Goal: Information Seeking & Learning: Find specific fact

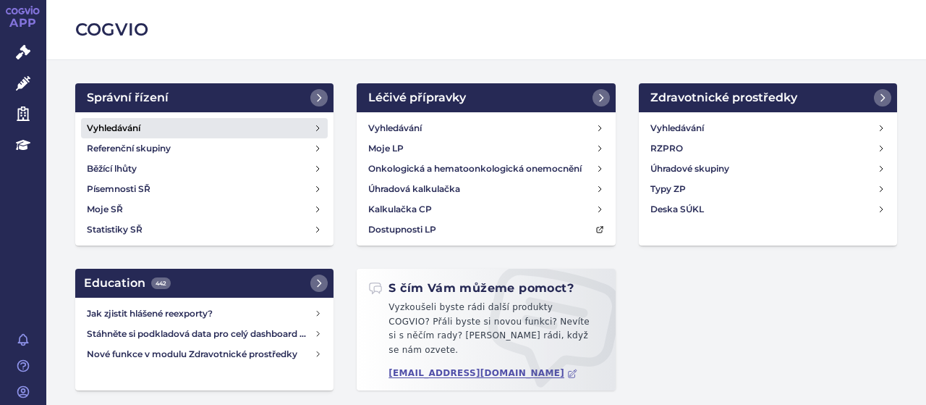
click at [108, 132] on h4 "Vyhledávání" at bounding box center [114, 128] width 54 height 14
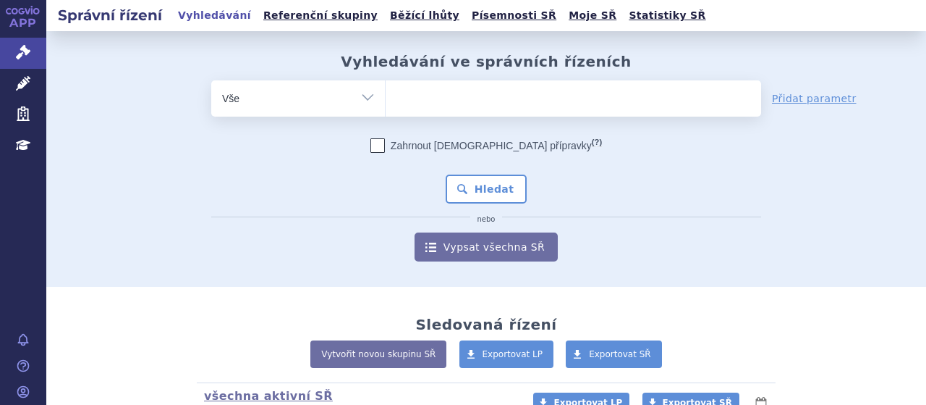
select select "filter-atc-group"
click at [211, 80] on select "Vše Spisová značka Typ SŘ Přípravek/SUKL kód Účastník/Držitel" at bounding box center [298, 96] width 174 height 33
click at [524, 106] on ul at bounding box center [574, 95] width 376 height 30
click at [386, 106] on select at bounding box center [385, 98] width 1 height 36
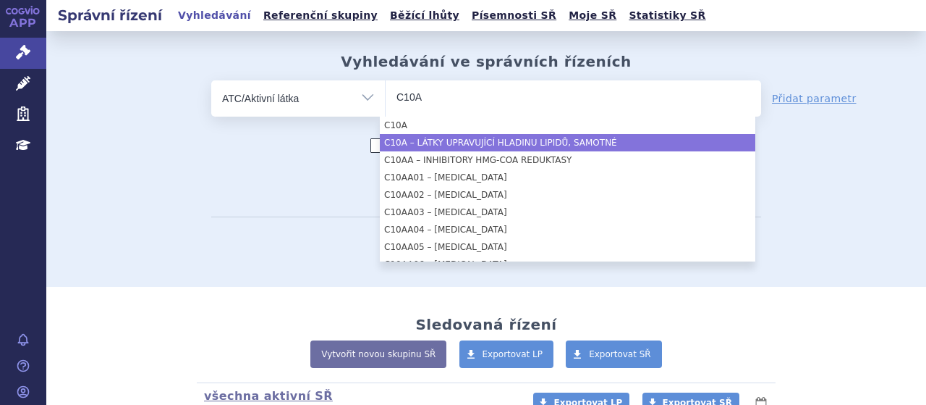
type input "C10A"
select select "C10A"
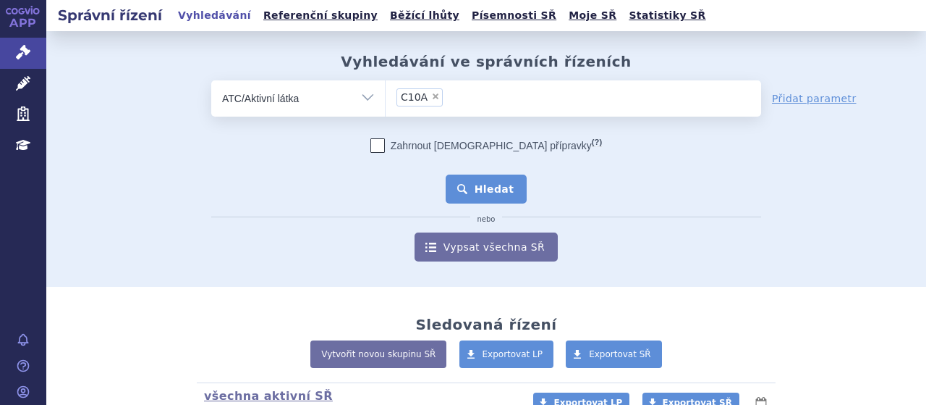
click at [486, 182] on button "Hledat" at bounding box center [487, 188] width 82 height 29
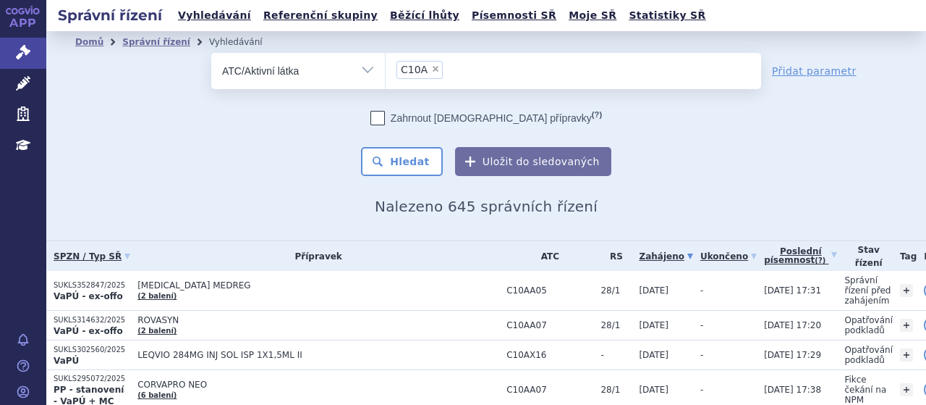
click at [431, 67] on span "×" at bounding box center [435, 68] width 9 height 9
click at [386, 67] on select "C10A" at bounding box center [385, 70] width 1 height 36
select select
click at [431, 67] on ul at bounding box center [574, 68] width 376 height 30
click at [386, 67] on select at bounding box center [385, 70] width 1 height 36
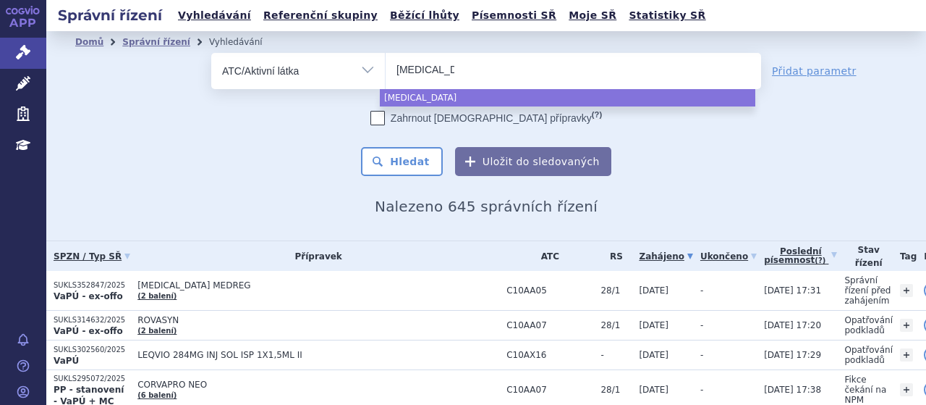
type input "[MEDICAL_DATA]"
select select "[MEDICAL_DATA]"
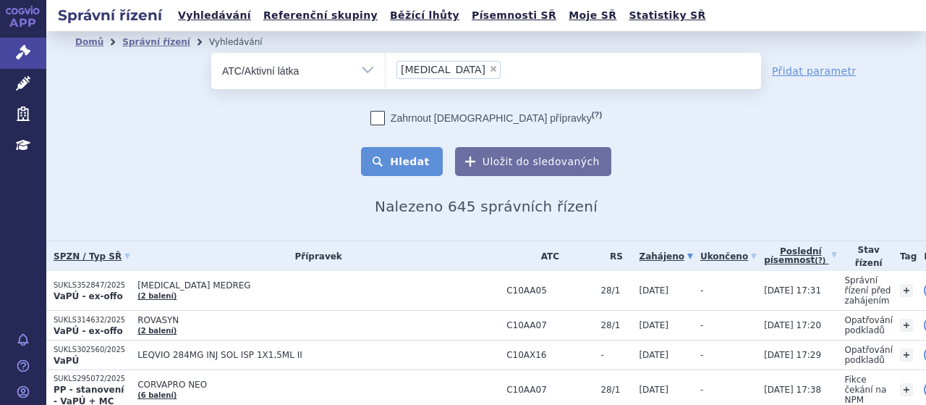
click at [410, 159] on button "Hledat" at bounding box center [402, 161] width 82 height 29
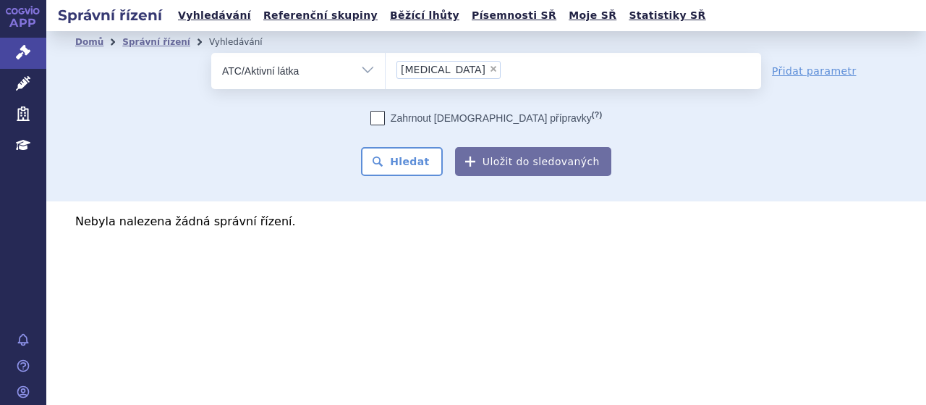
click at [380, 76] on select "Vše Spisová značka Typ SŘ Přípravek/SUKL kód Účastník/Držitel" at bounding box center [298, 69] width 174 height 33
select select "filter-all"
click at [211, 53] on select "Vše Spisová značka Typ SŘ Přípravek/SUKL kód Účastník/Držitel" at bounding box center [298, 69] width 174 height 33
click at [447, 67] on ul at bounding box center [574, 68] width 376 height 30
click at [386, 67] on select at bounding box center [385, 70] width 1 height 36
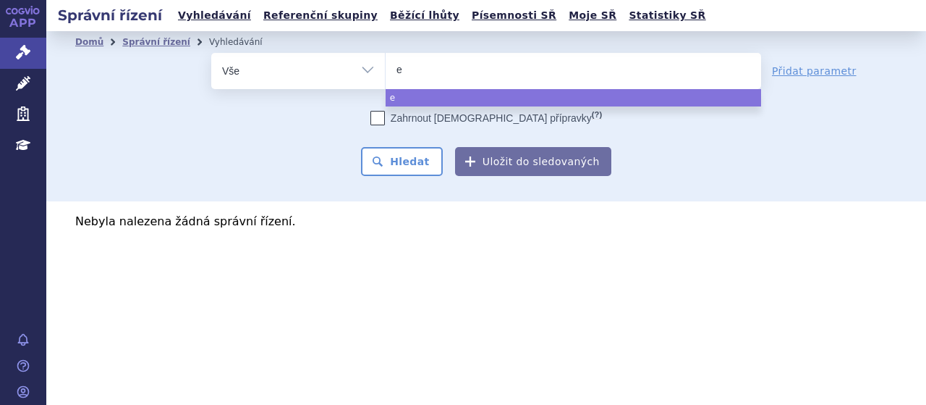
type input "ev"
type input "evk"
type input "evke"
type input "evkee"
type input "evkeez"
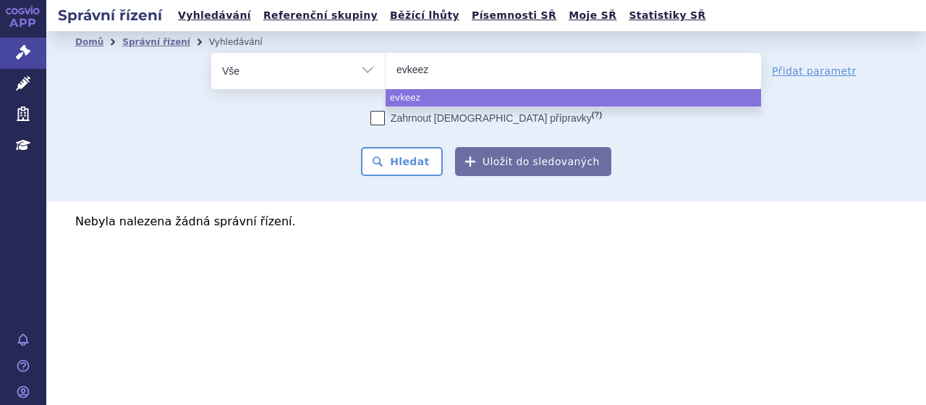
type input "[MEDICAL_DATA]"
select select "[MEDICAL_DATA]"
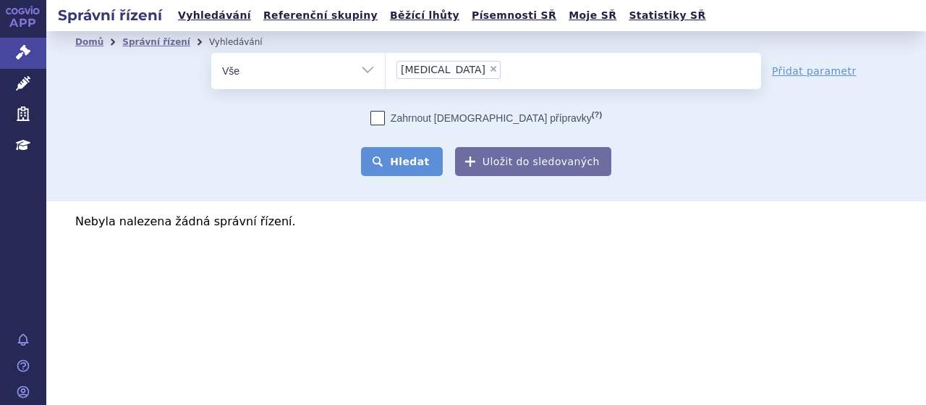
click at [392, 155] on button "Hledat" at bounding box center [402, 161] width 82 height 29
click at [399, 160] on button "Hledat" at bounding box center [402, 161] width 82 height 29
